Goal: Information Seeking & Learning: Find specific fact

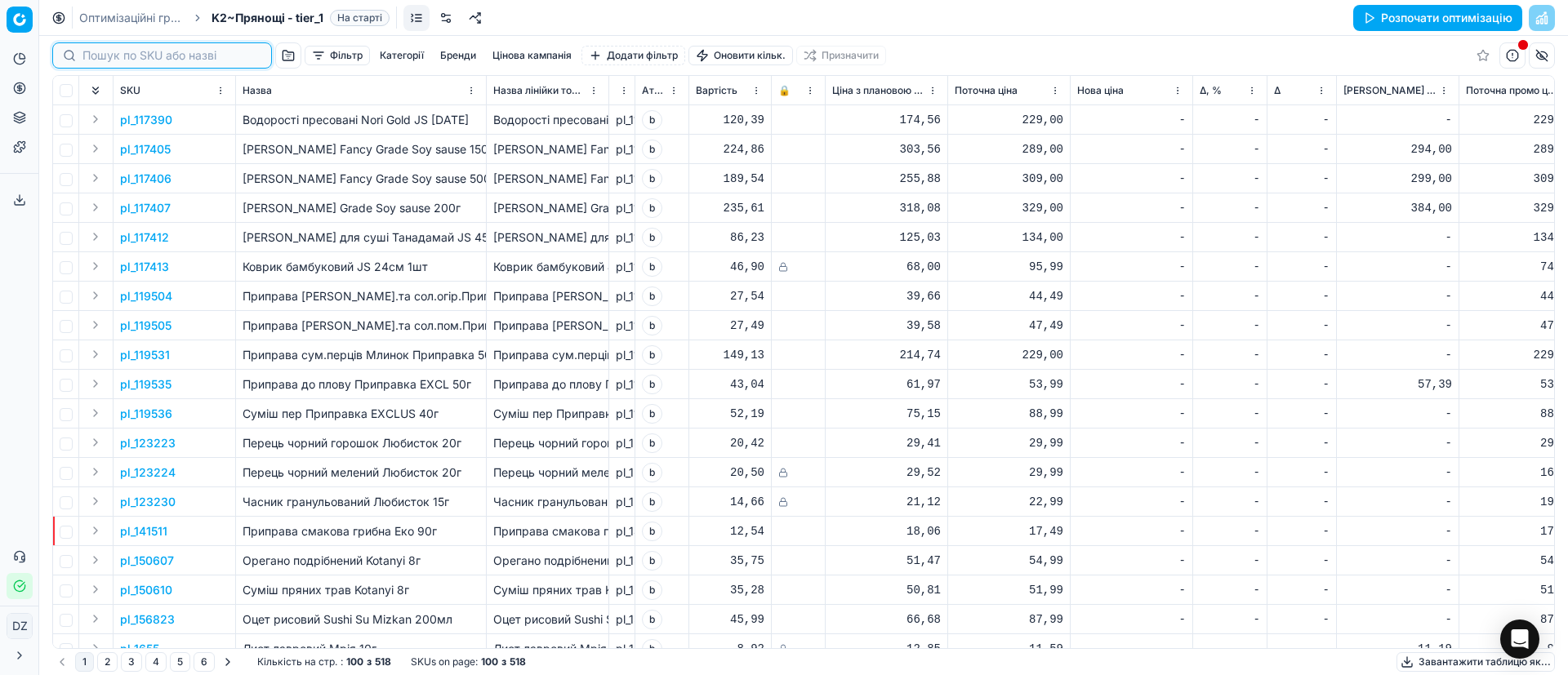
click at [83, 54] on input at bounding box center [172, 55] width 179 height 16
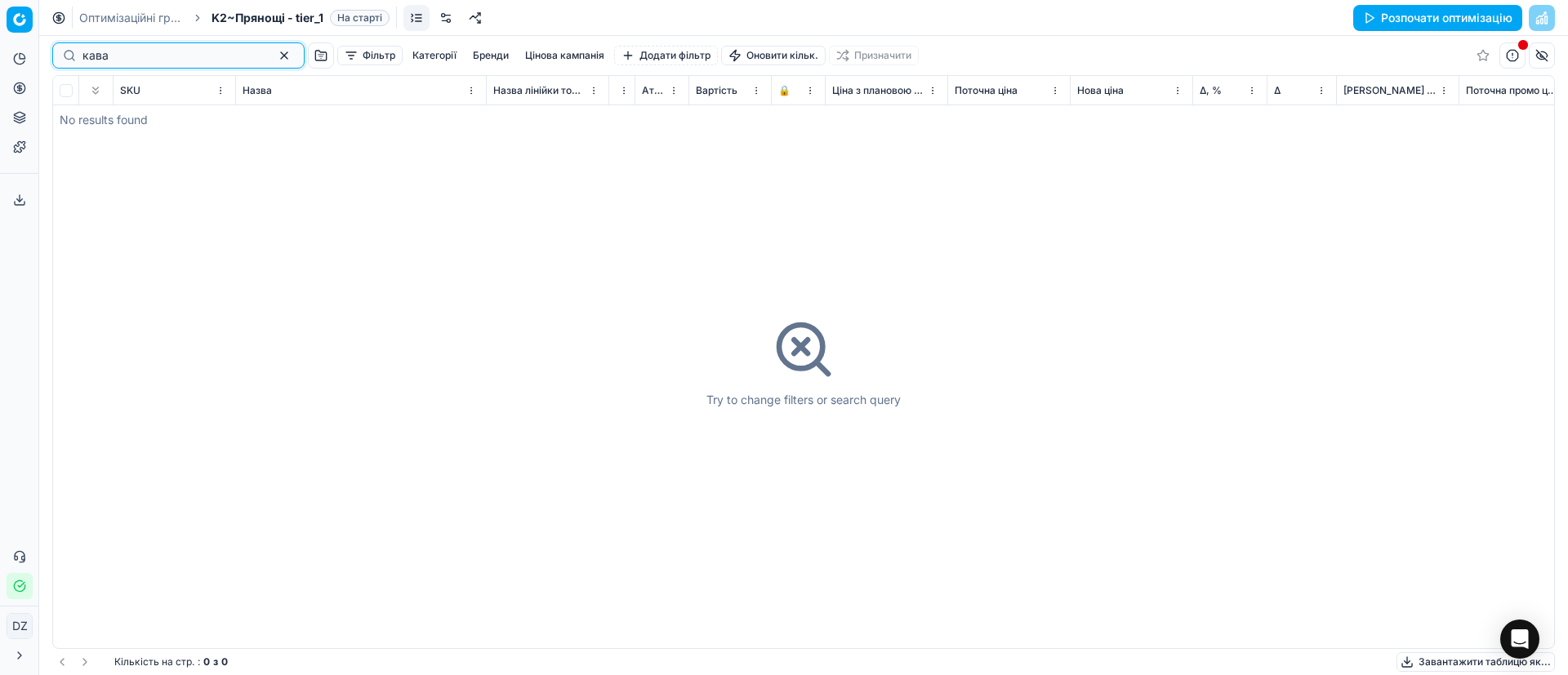
type input "кава"
click at [274, 63] on button "button" at bounding box center [284, 56] width 20 height 20
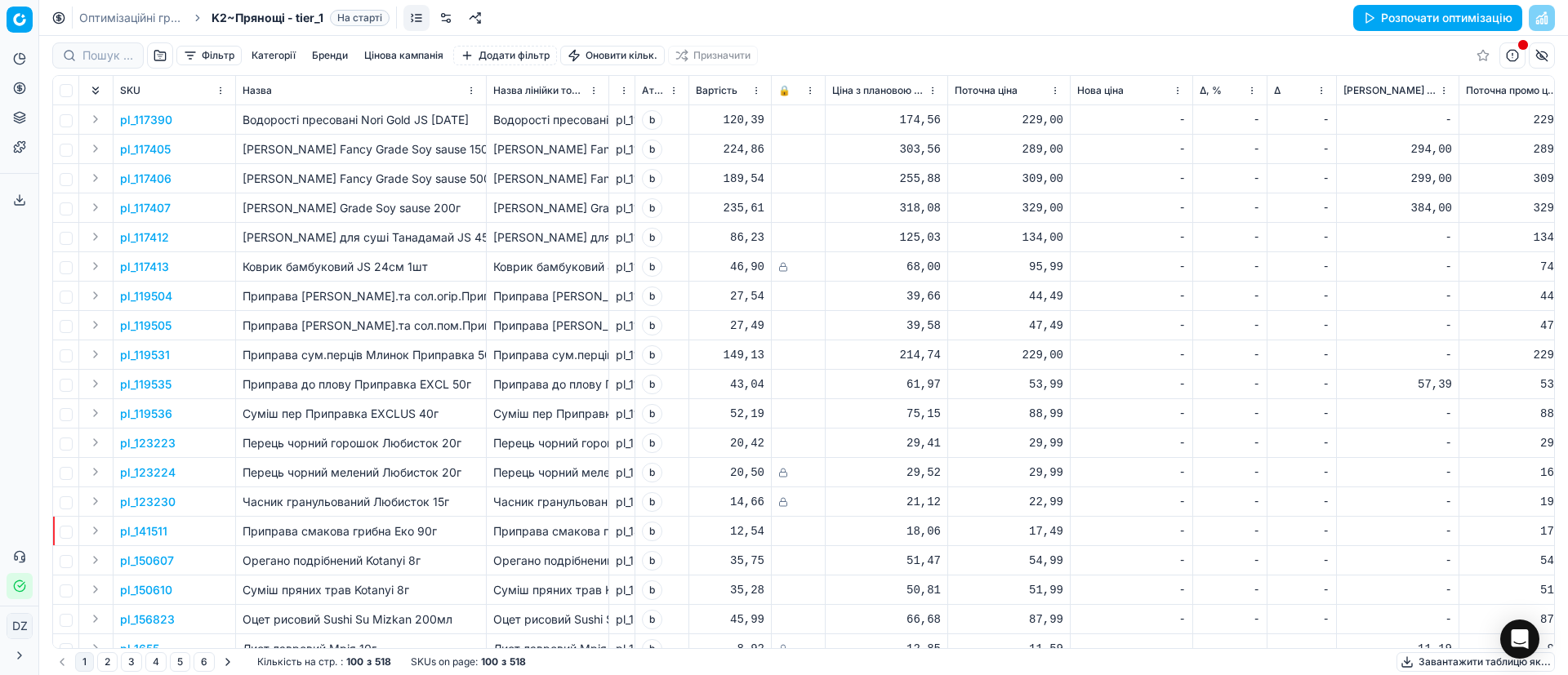
click at [20, 96] on button "Цінова оптимізація" at bounding box center [19, 88] width 26 height 26
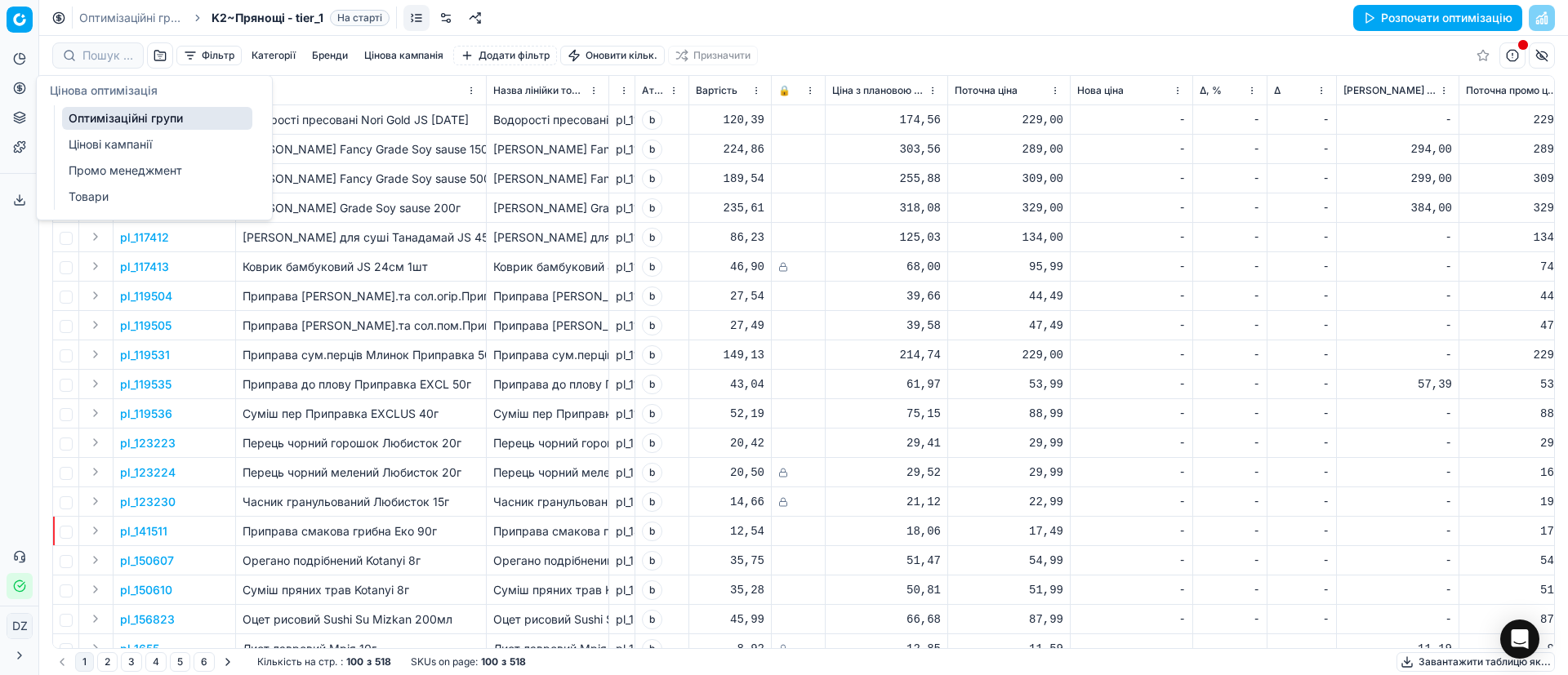
click at [144, 119] on link "Оптимізаційні групи" at bounding box center [157, 119] width 190 height 23
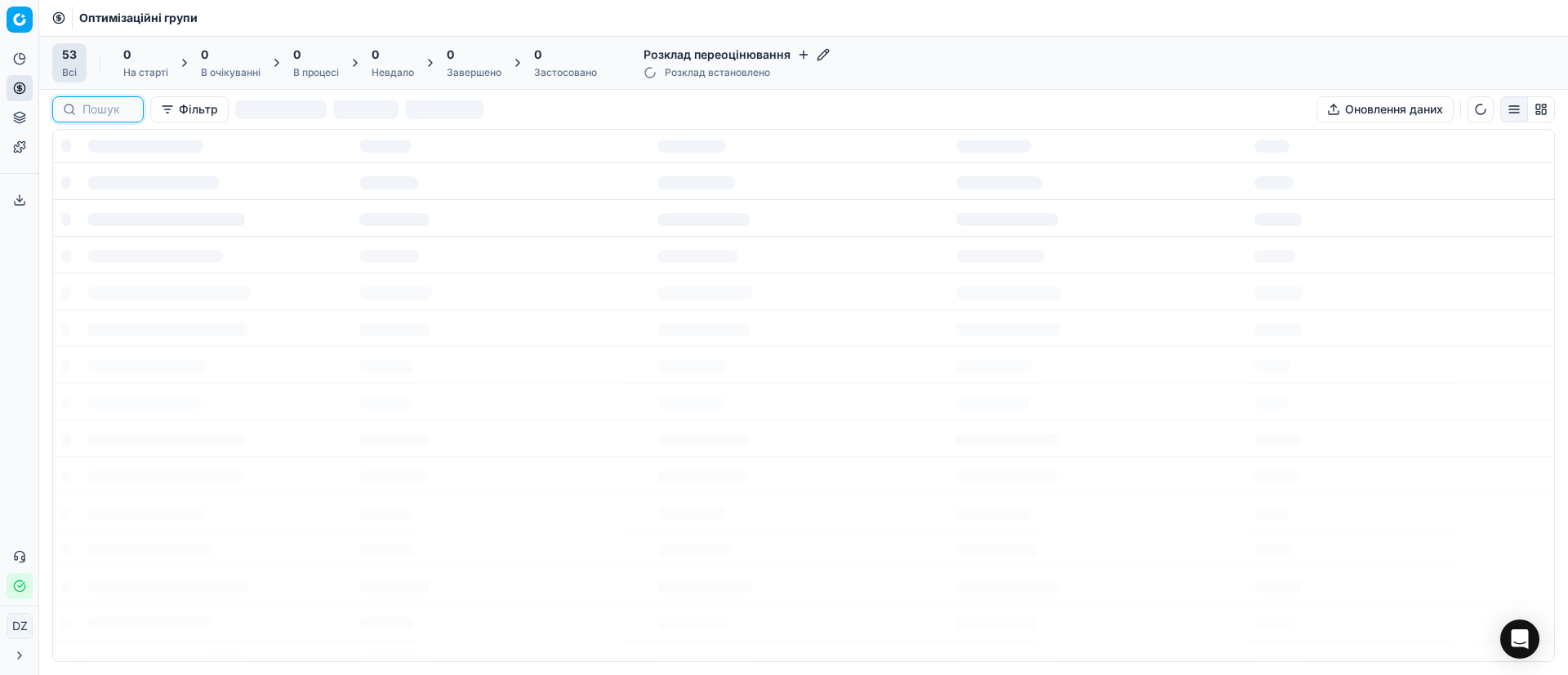
click at [92, 111] on input at bounding box center [107, 109] width 51 height 16
type input "кава"
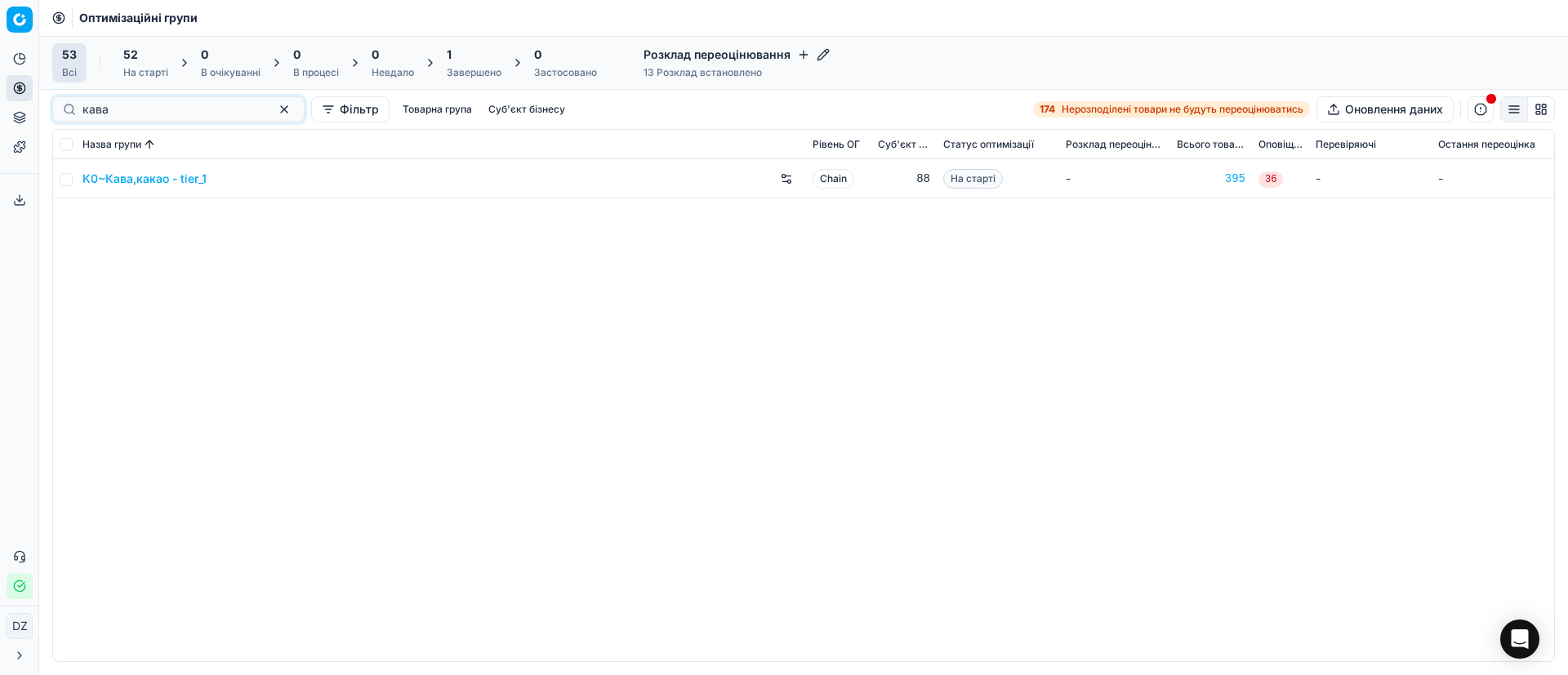
click at [150, 181] on link "K0~Кава,какао - tier_1" at bounding box center [145, 178] width 124 height 16
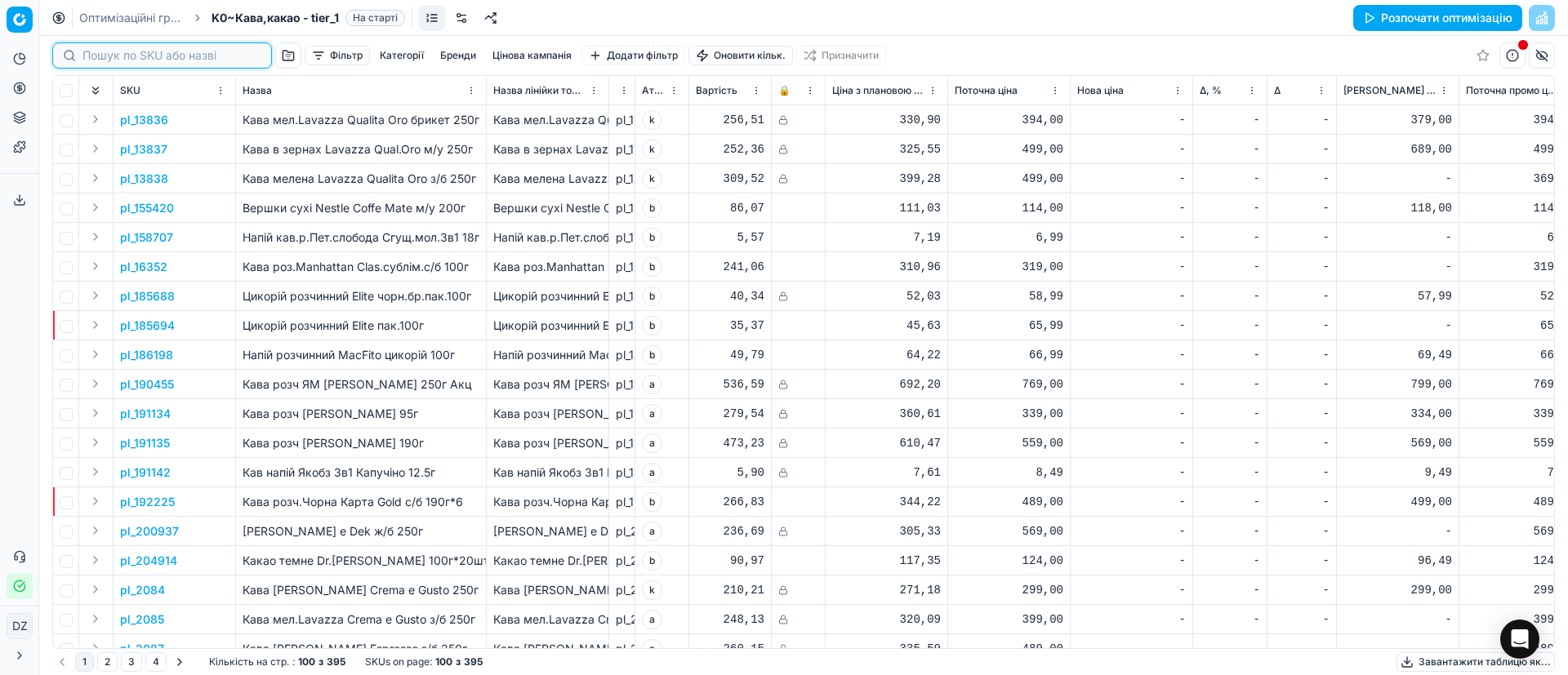
click at [108, 52] on input at bounding box center [172, 55] width 179 height 16
paste input "433158"
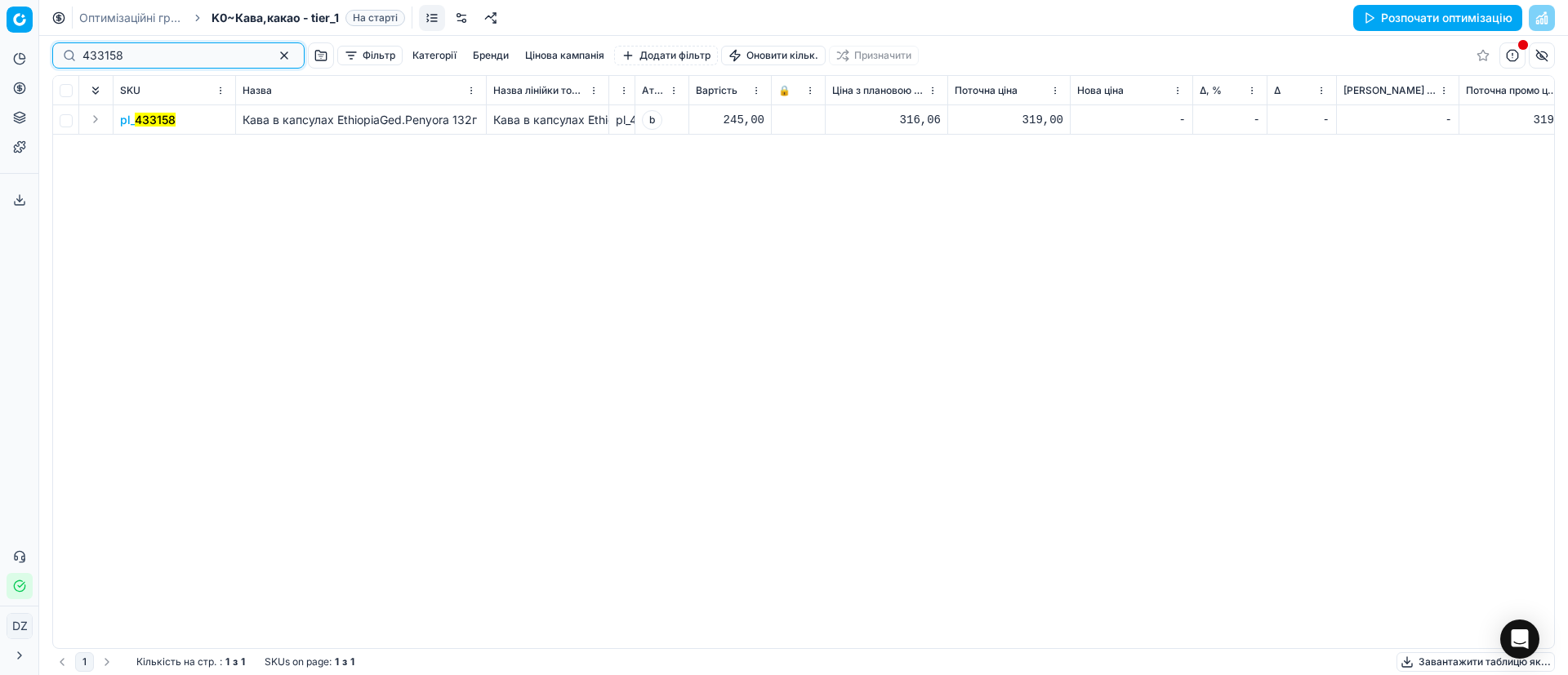
type input "433158"
click at [159, 118] on mark "433158" at bounding box center [155, 120] width 41 height 14
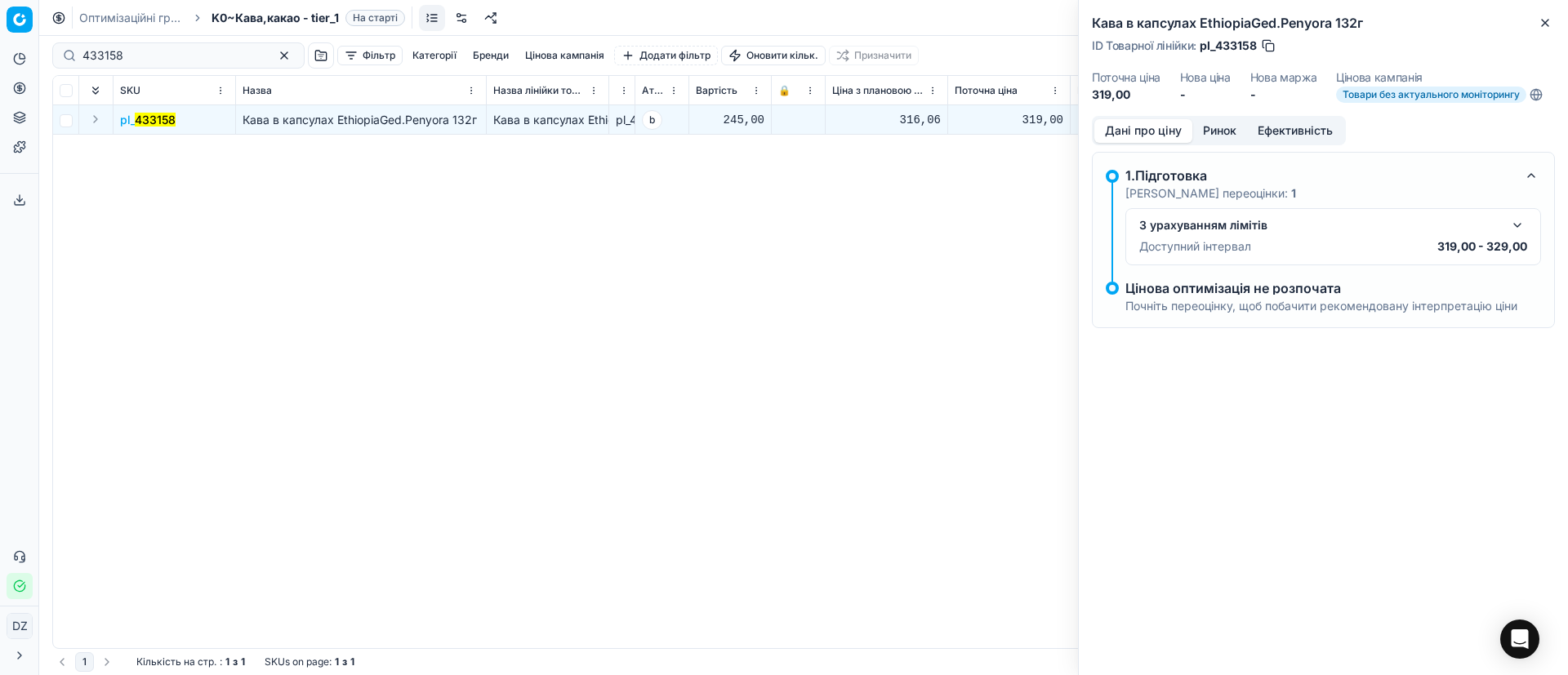
click at [1220, 135] on button "Ринок" at bounding box center [1219, 130] width 55 height 24
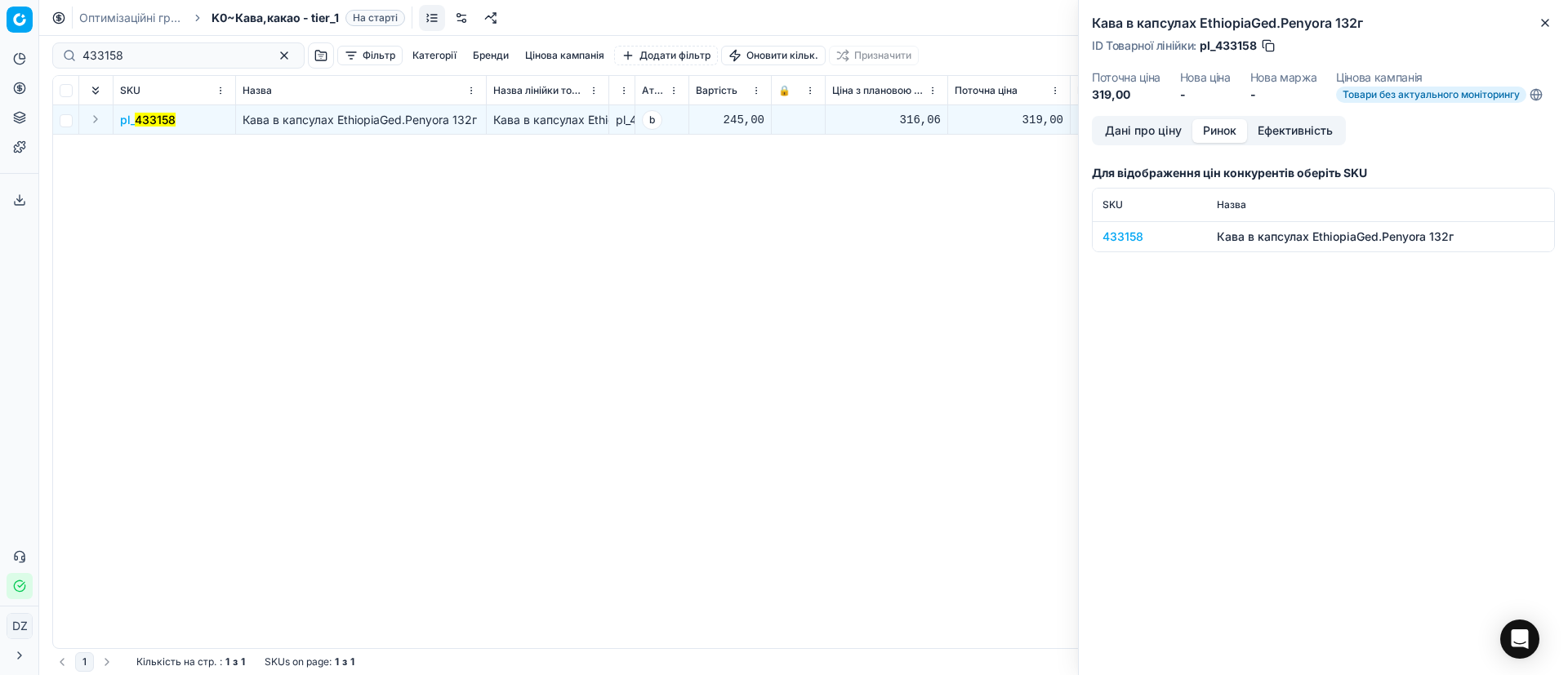
click at [1126, 238] on div "433158" at bounding box center [1149, 237] width 95 height 16
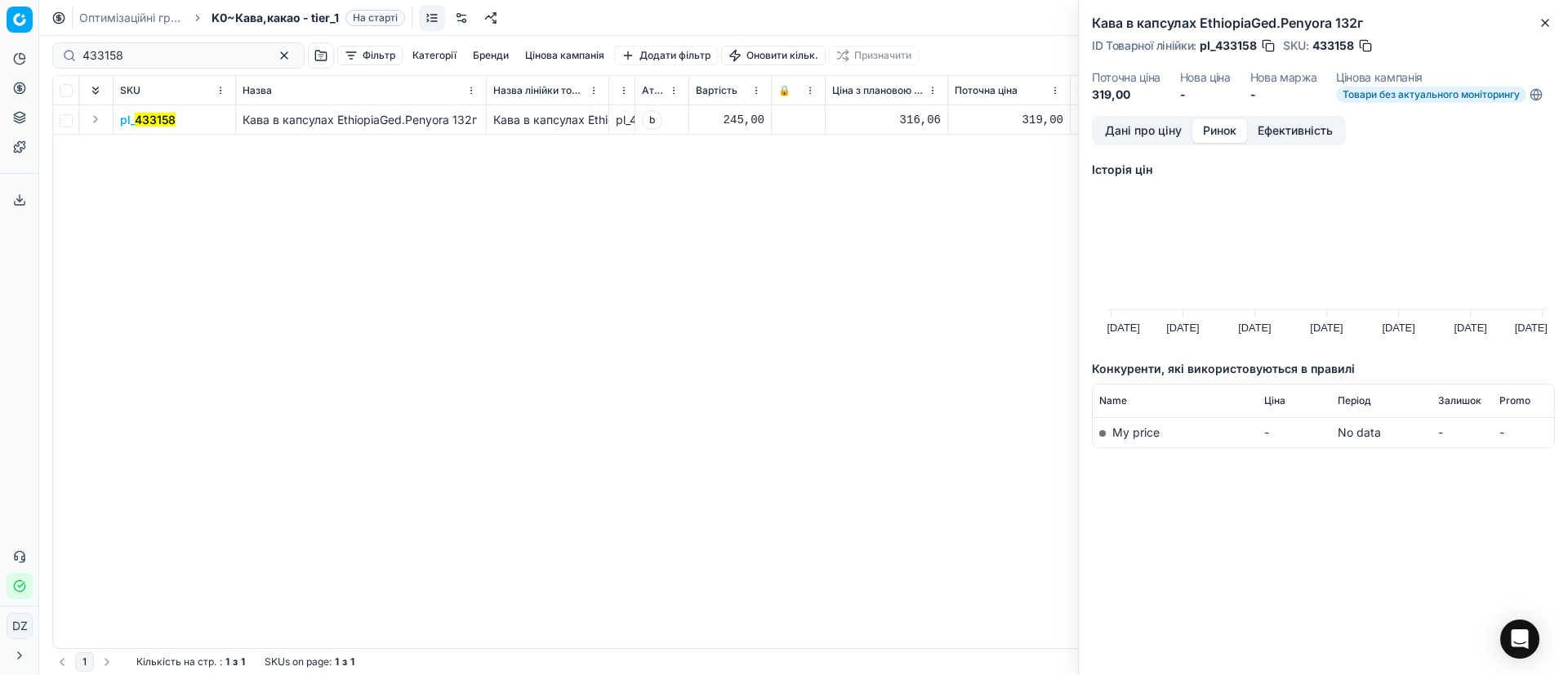
click at [912, 424] on div "pl_ 433158 Кава в капсулах EthiopiaGed.Penyora 132г Кава в капсулах EthiopiaGed…" at bounding box center [803, 377] width 1501 height 543
click at [1554, 23] on button "Close" at bounding box center [1545, 23] width 20 height 20
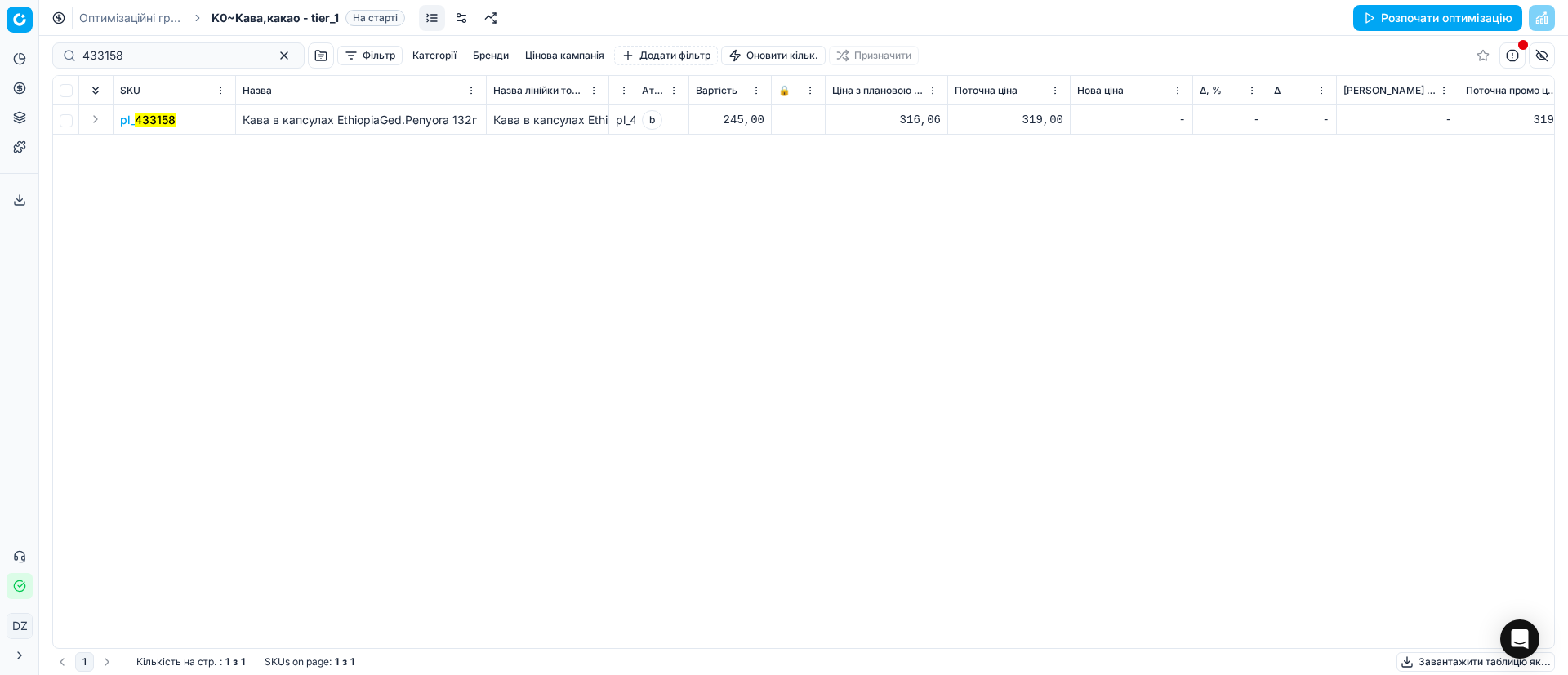
click at [1148, 355] on div "pl_ 433158 Кава в капсулах EthiopiaGed.Penyora 132г Кава в капсулах EthiopiaGed…" at bounding box center [803, 377] width 1501 height 543
click at [12, 93] on button "Цінова оптимізація" at bounding box center [19, 88] width 26 height 26
click at [97, 114] on link "Оптимізаційні групи" at bounding box center [157, 119] width 190 height 23
